Goal: Information Seeking & Learning: Find specific fact

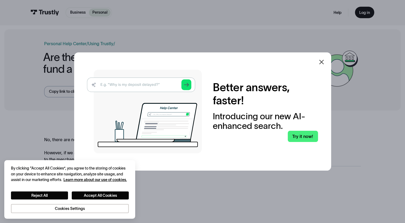
click at [325, 61] on icon at bounding box center [321, 62] width 6 height 6
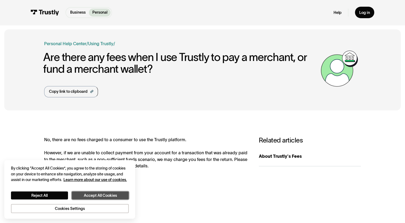
click at [96, 195] on button "Accept All Cookies" at bounding box center [100, 196] width 57 height 8
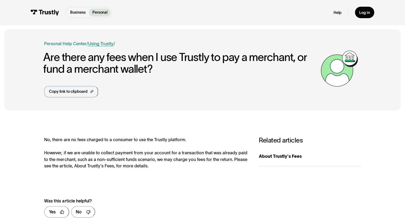
click at [99, 44] on link "Using Trustly" at bounding box center [100, 43] width 25 height 5
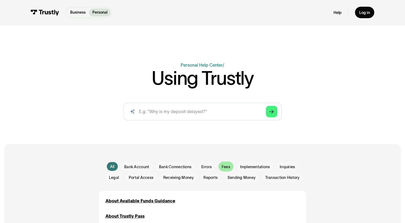
click at [223, 167] on span "Fees" at bounding box center [226, 166] width 9 height 5
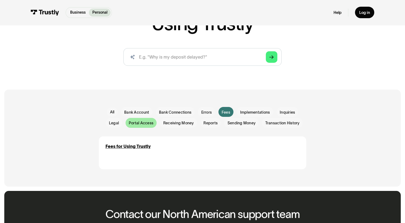
scroll to position [49, 0]
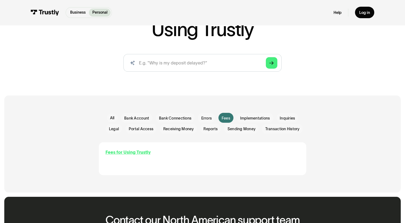
click at [124, 152] on div "Fees for Using Trustly" at bounding box center [128, 152] width 45 height 6
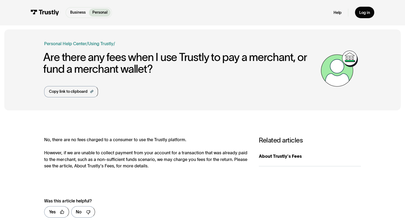
click at [71, 16] on link "Business" at bounding box center [78, 13] width 22 height 8
